Goal: Task Accomplishment & Management: Manage account settings

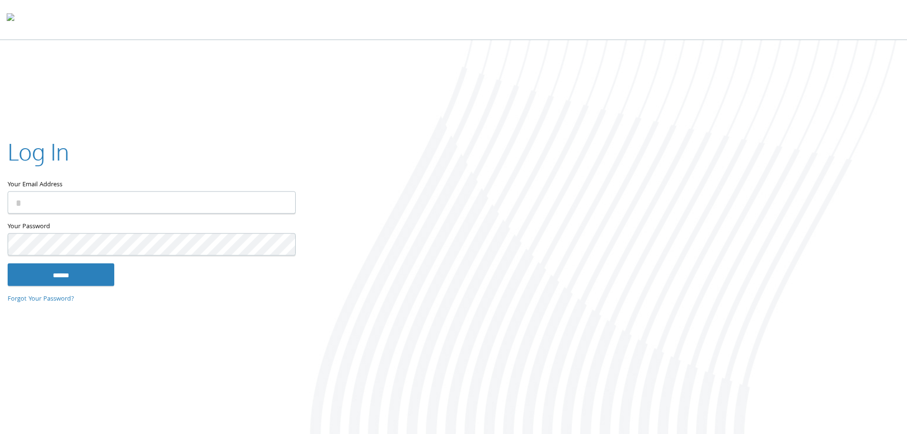
click at [97, 200] on input "Your Email Address" at bounding box center [152, 202] width 288 height 22
click at [332, 108] on div at bounding box center [604, 237] width 604 height 395
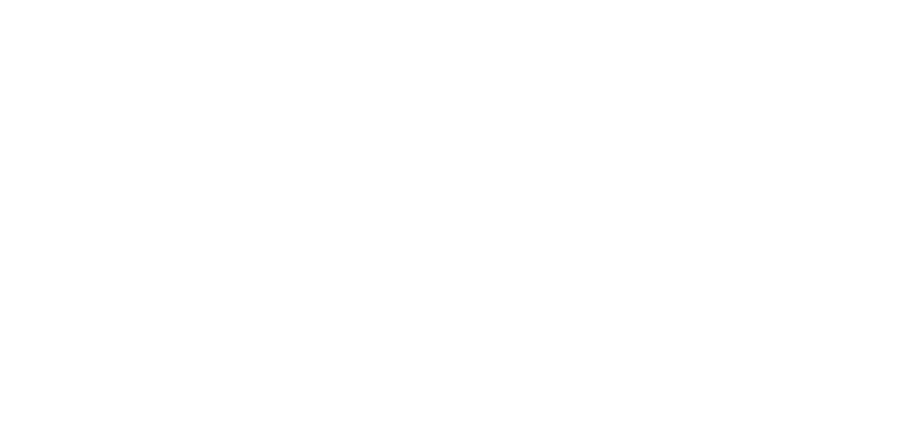
type input "**********"
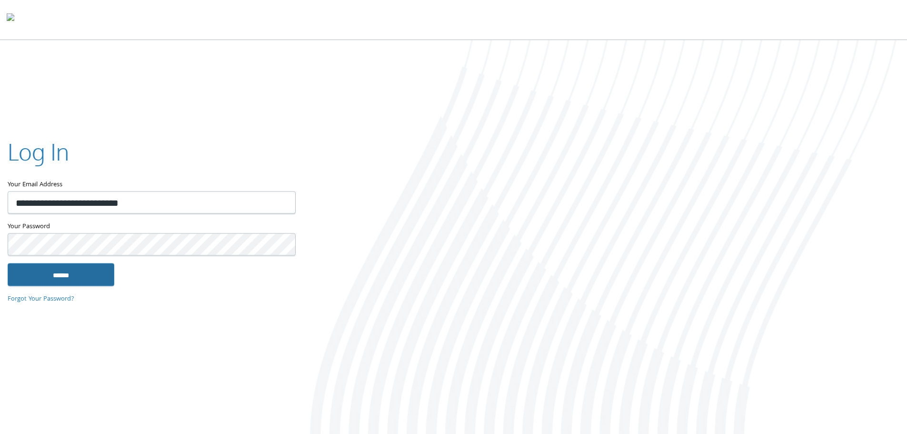
click at [65, 276] on input "******" at bounding box center [61, 274] width 107 height 23
